Goal: Task Accomplishment & Management: Manage account settings

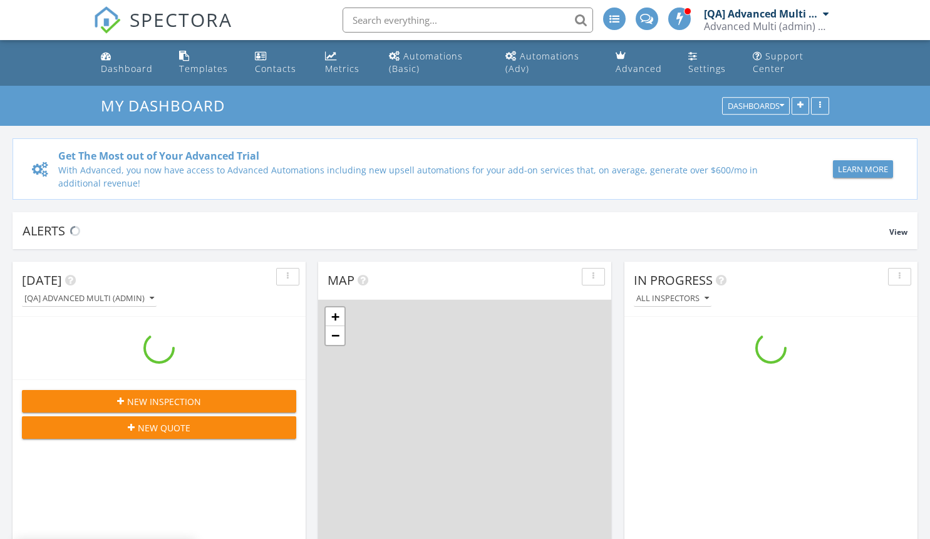
scroll to position [1159, 949]
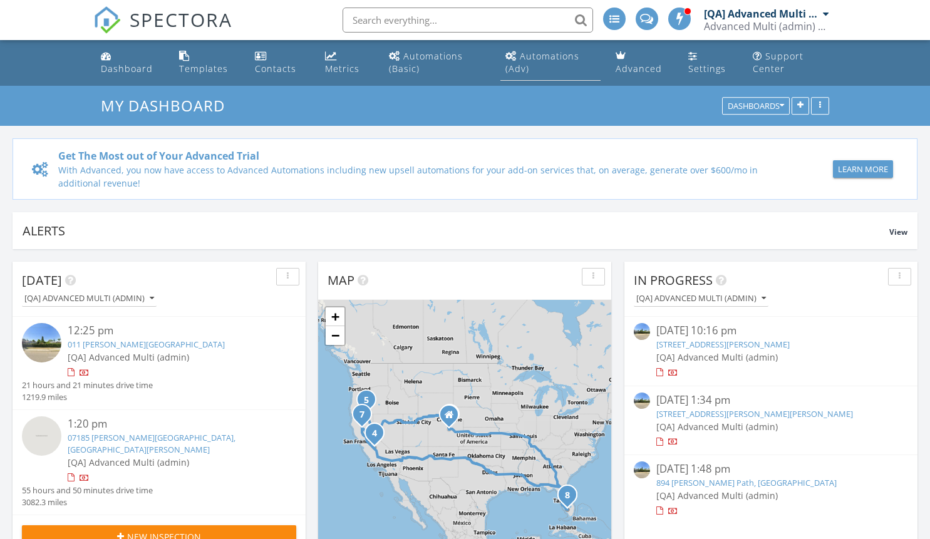
click at [550, 56] on div "Automations (Adv)" at bounding box center [542, 62] width 74 height 24
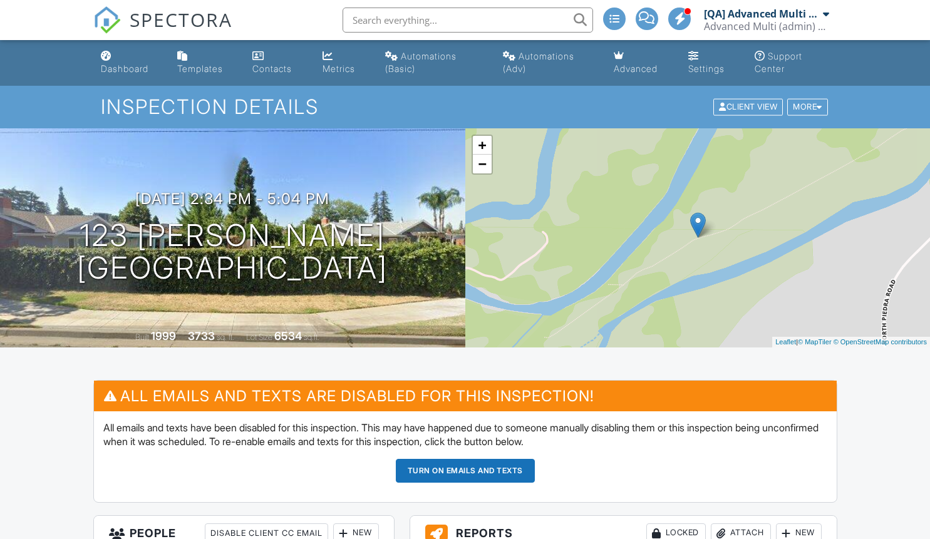
click at [464, 470] on button "Turn on emails and texts" at bounding box center [465, 471] width 139 height 24
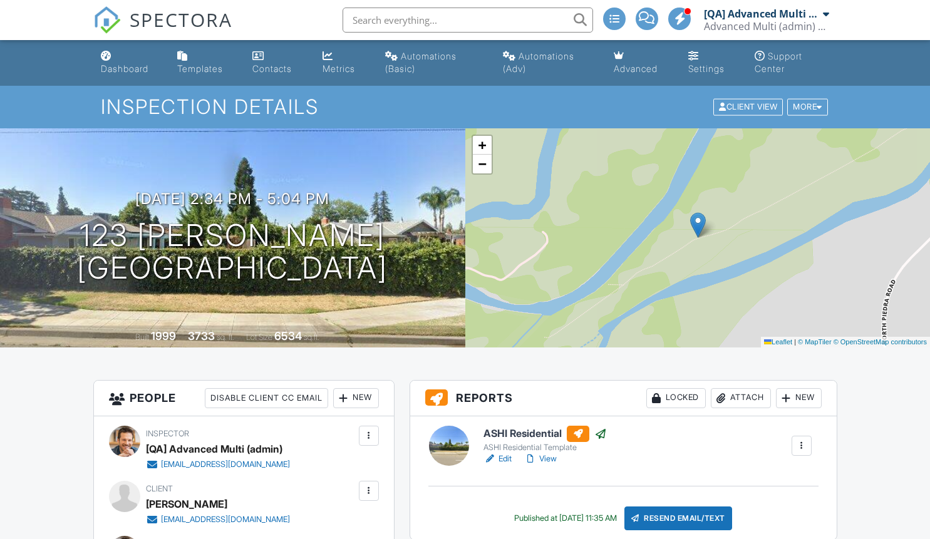
scroll to position [1429, 0]
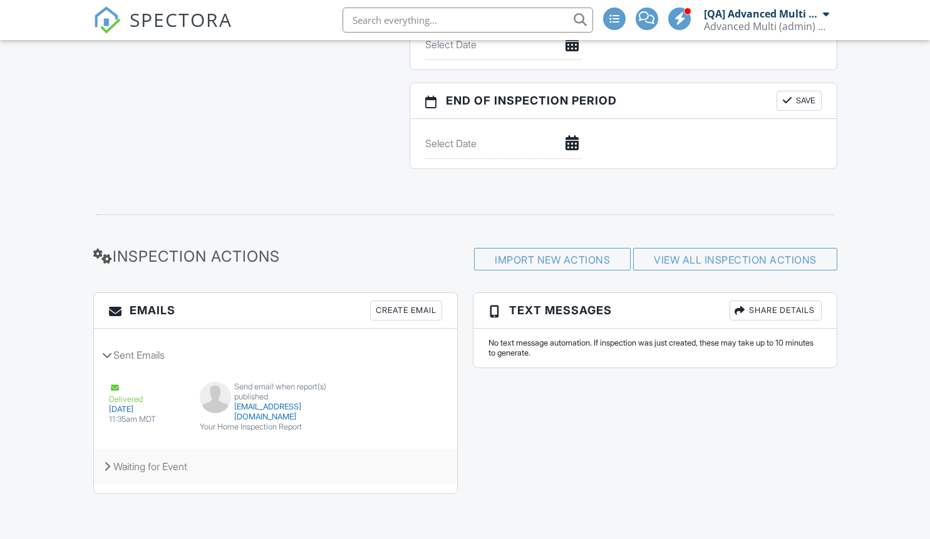
click at [275, 466] on div "Waiting for Event" at bounding box center [275, 466] width 363 height 34
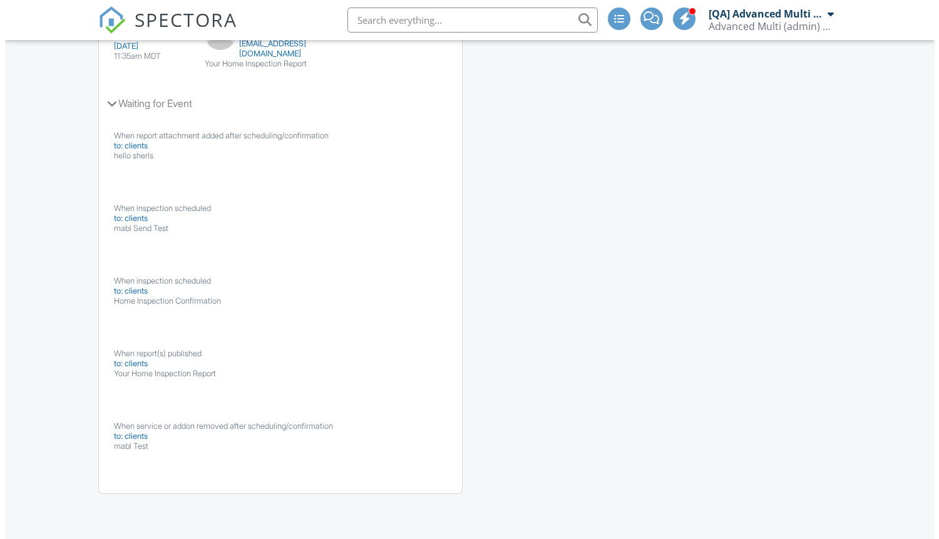
scroll to position [0, 0]
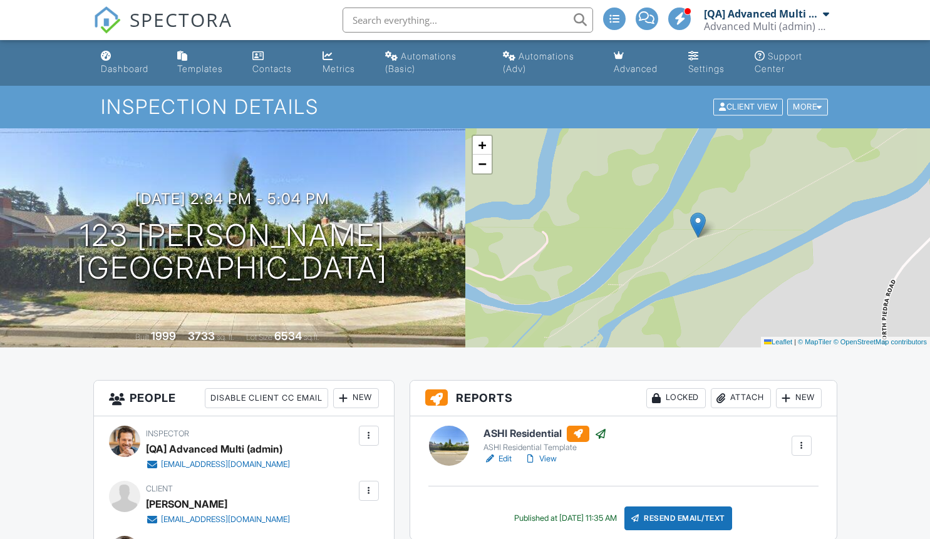
click at [805, 106] on div "More" at bounding box center [807, 107] width 41 height 17
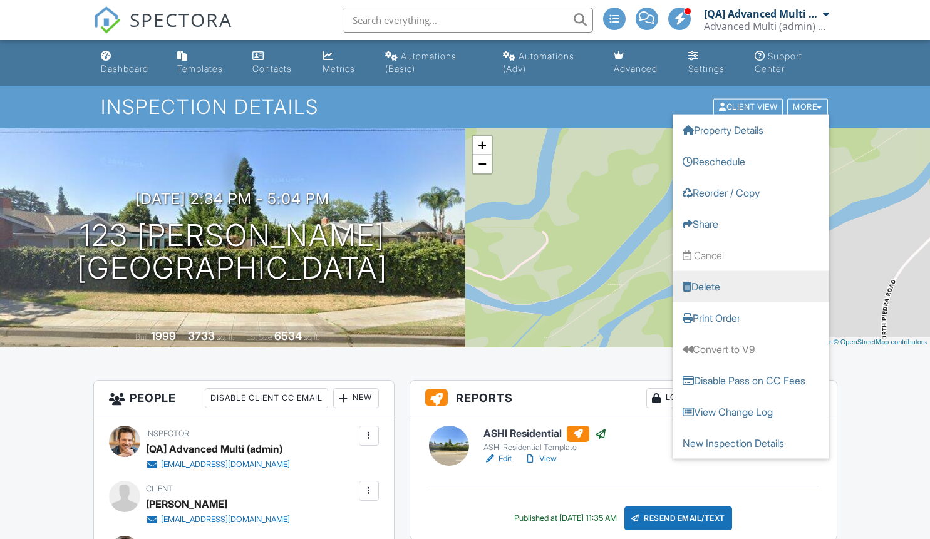
click at [750, 286] on link "Delete" at bounding box center [750, 286] width 156 height 31
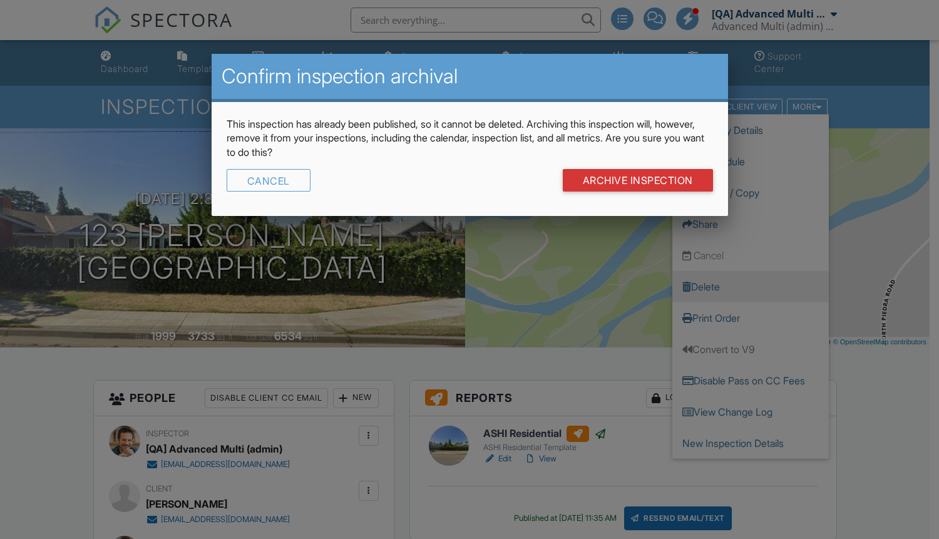
click at [636, 180] on input "Archive Inspection" at bounding box center [638, 180] width 150 height 23
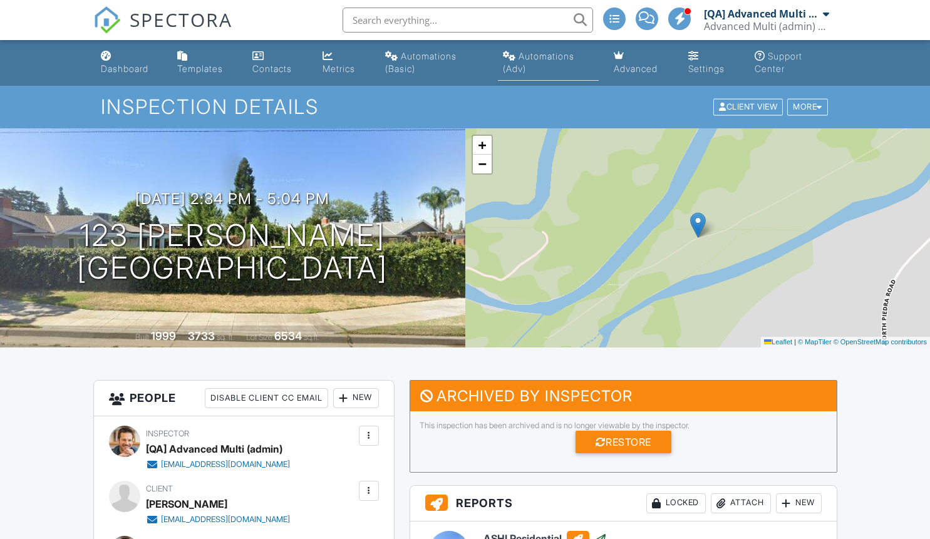
click at [547, 56] on div "Automations (Adv)" at bounding box center [538, 62] width 71 height 23
